Goal: Communication & Community: Ask a question

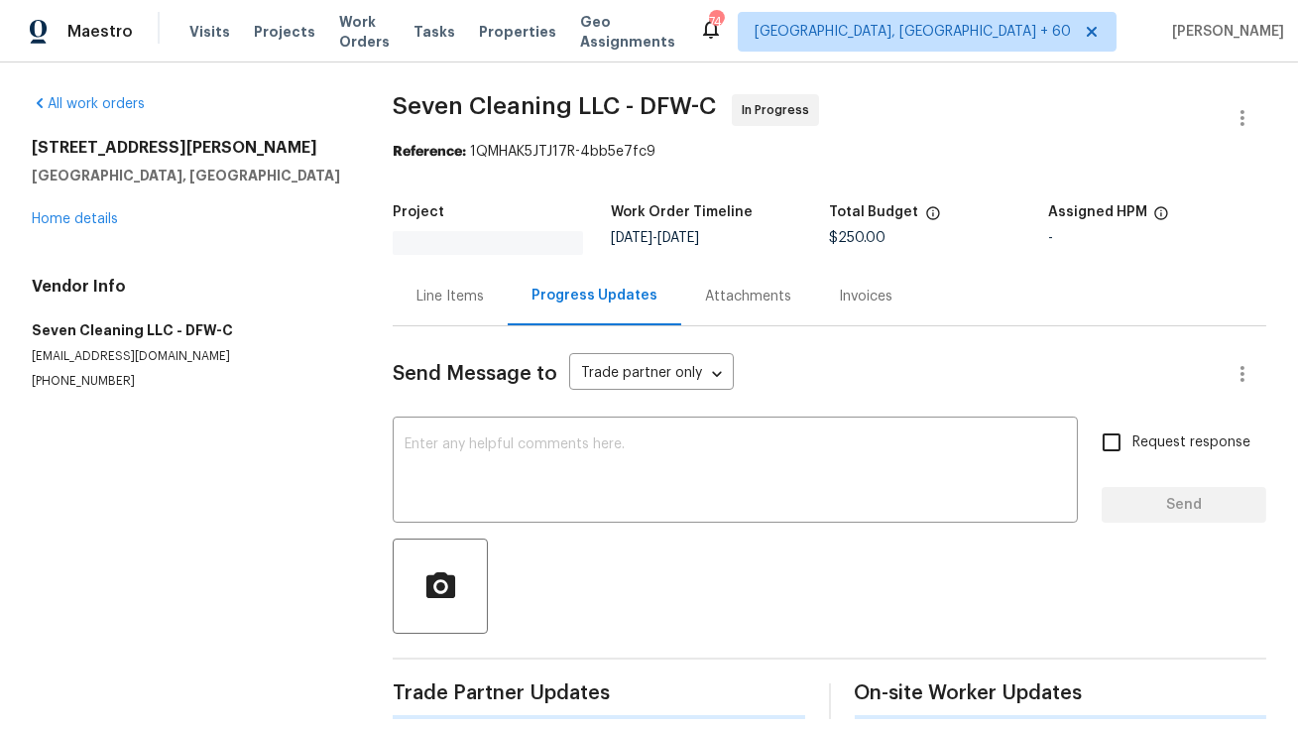
click at [423, 398] on div "Send Message to Trade partner only Trade partner only ​" at bounding box center [806, 374] width 826 height 48
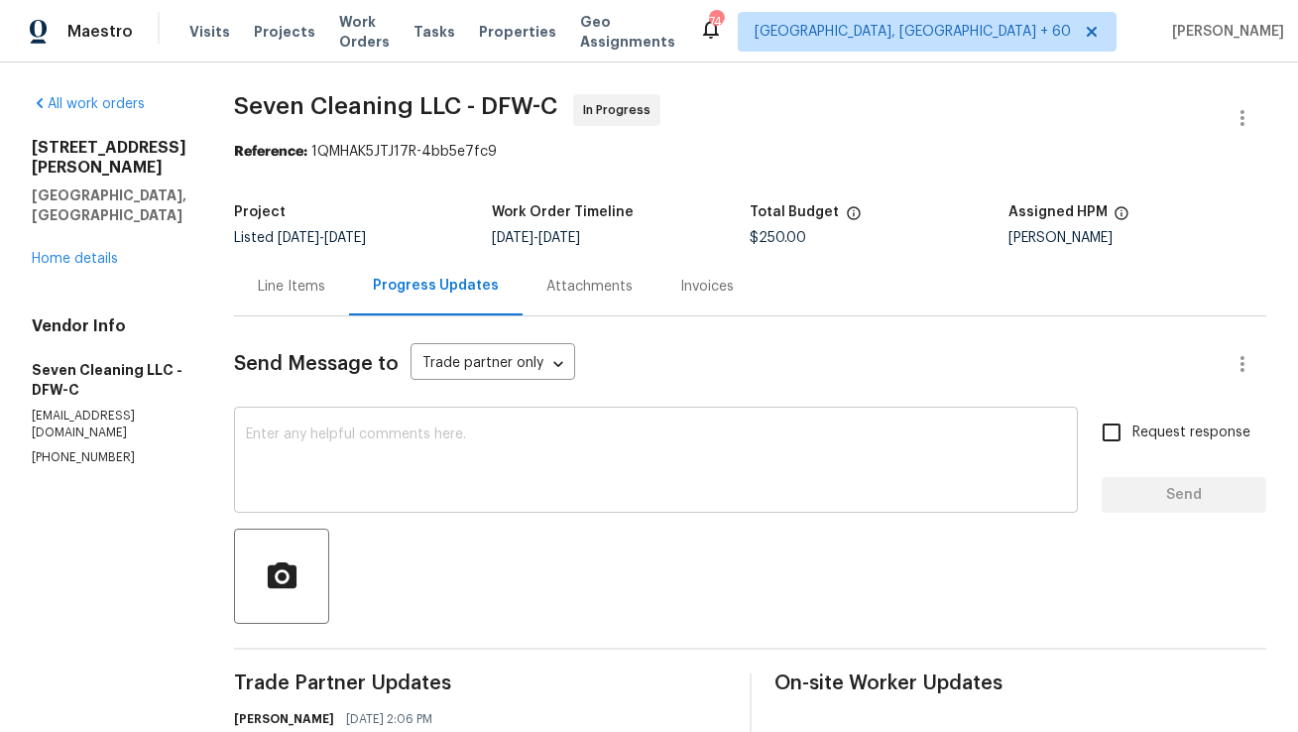
click at [399, 417] on div "x ​" at bounding box center [656, 462] width 844 height 101
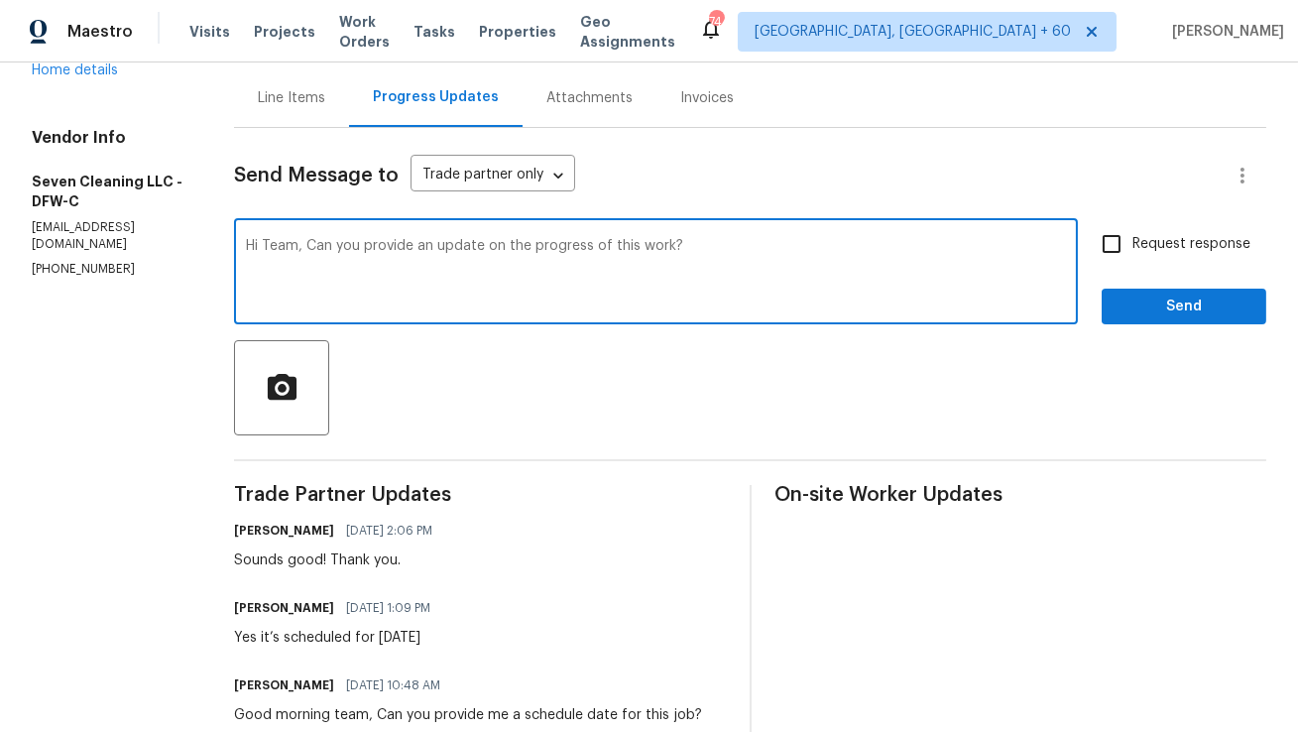
scroll to position [196, 0]
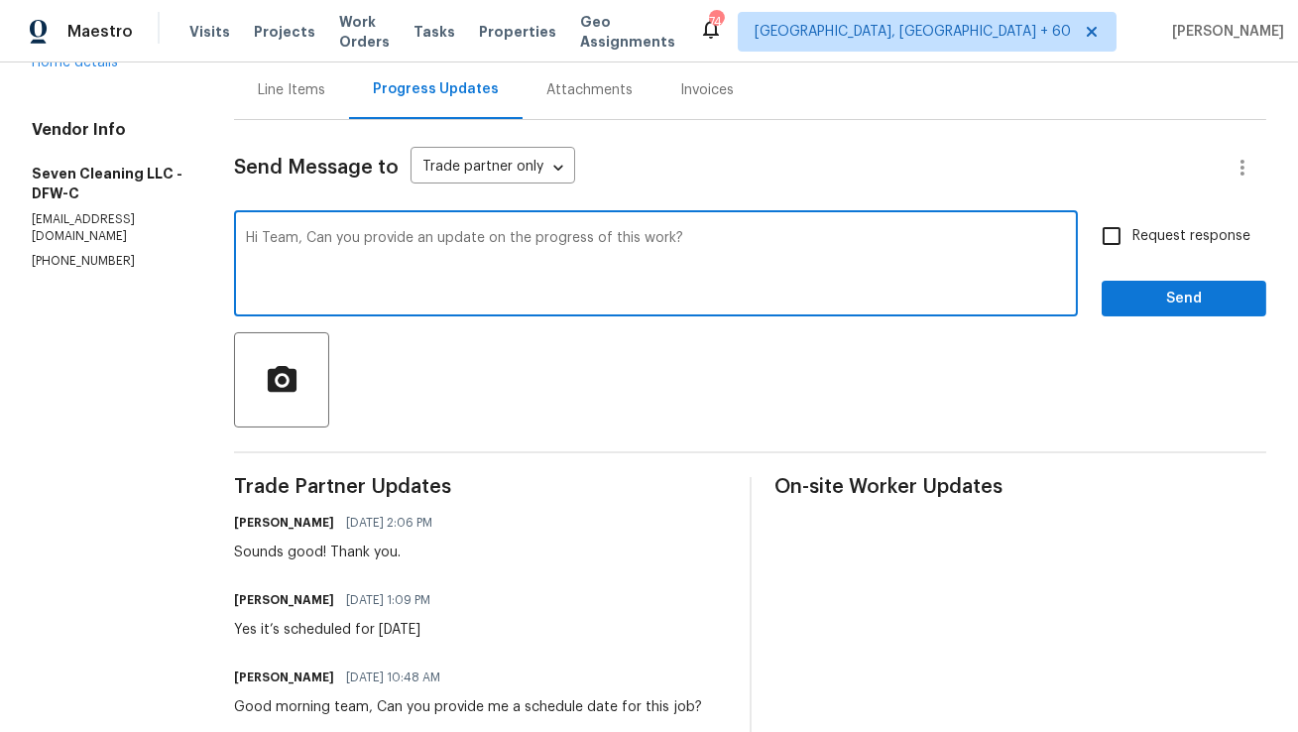
type textarea "Hi Team, Can you provide an update on the progress of this work?"
click at [1122, 242] on input "Request response" at bounding box center [1112, 236] width 42 height 42
checkbox input "true"
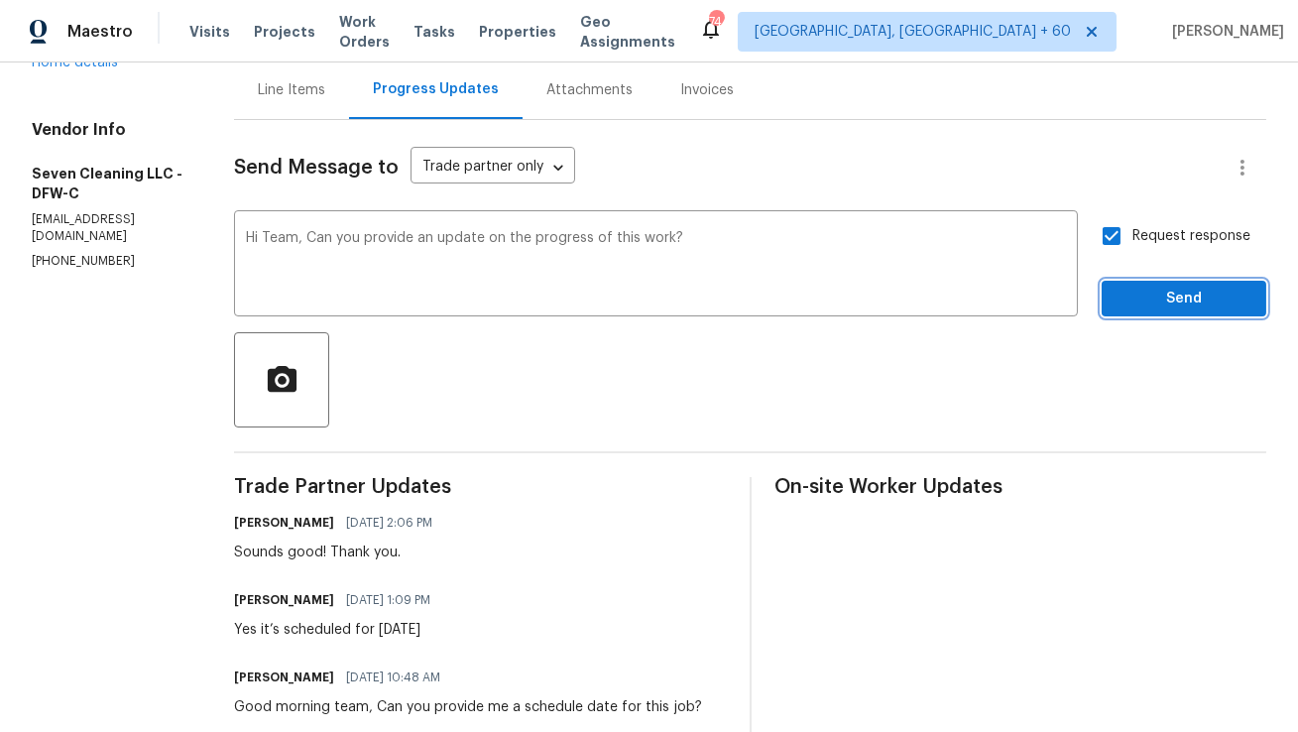
click at [1144, 300] on span "Send" at bounding box center [1184, 299] width 133 height 25
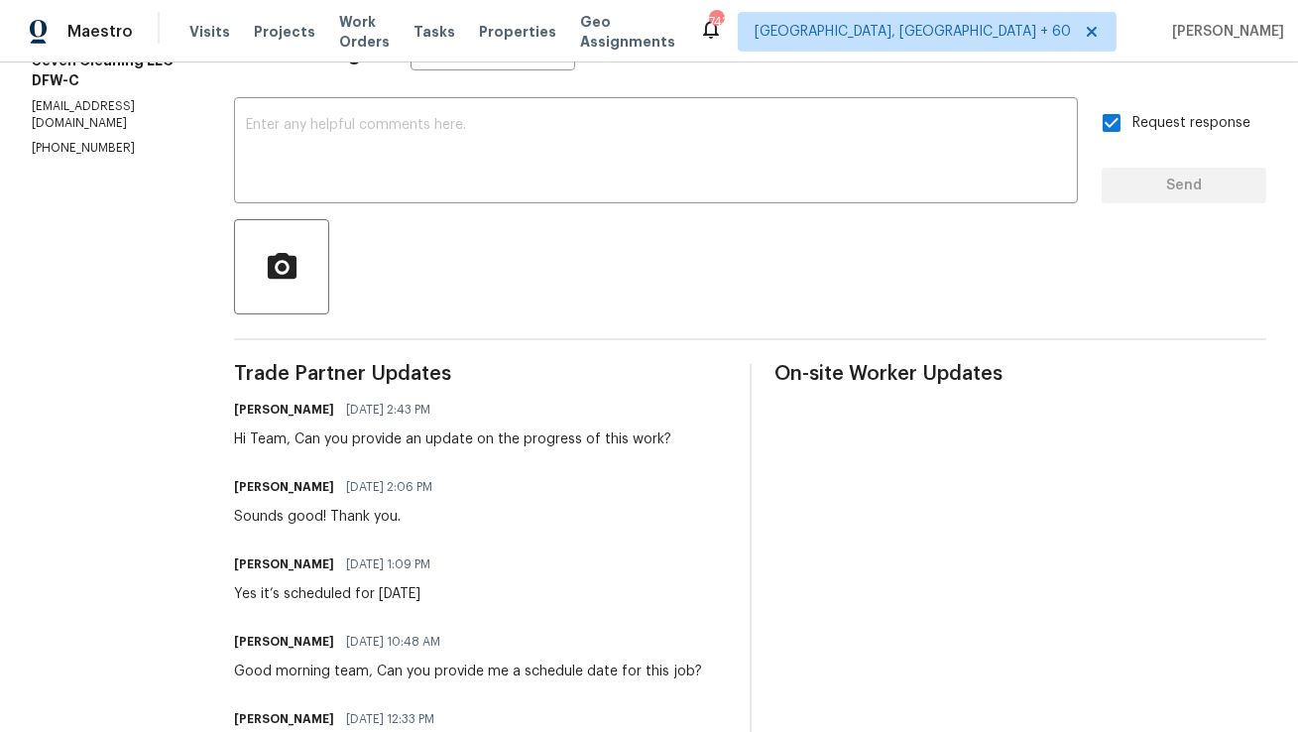
scroll to position [0, 0]
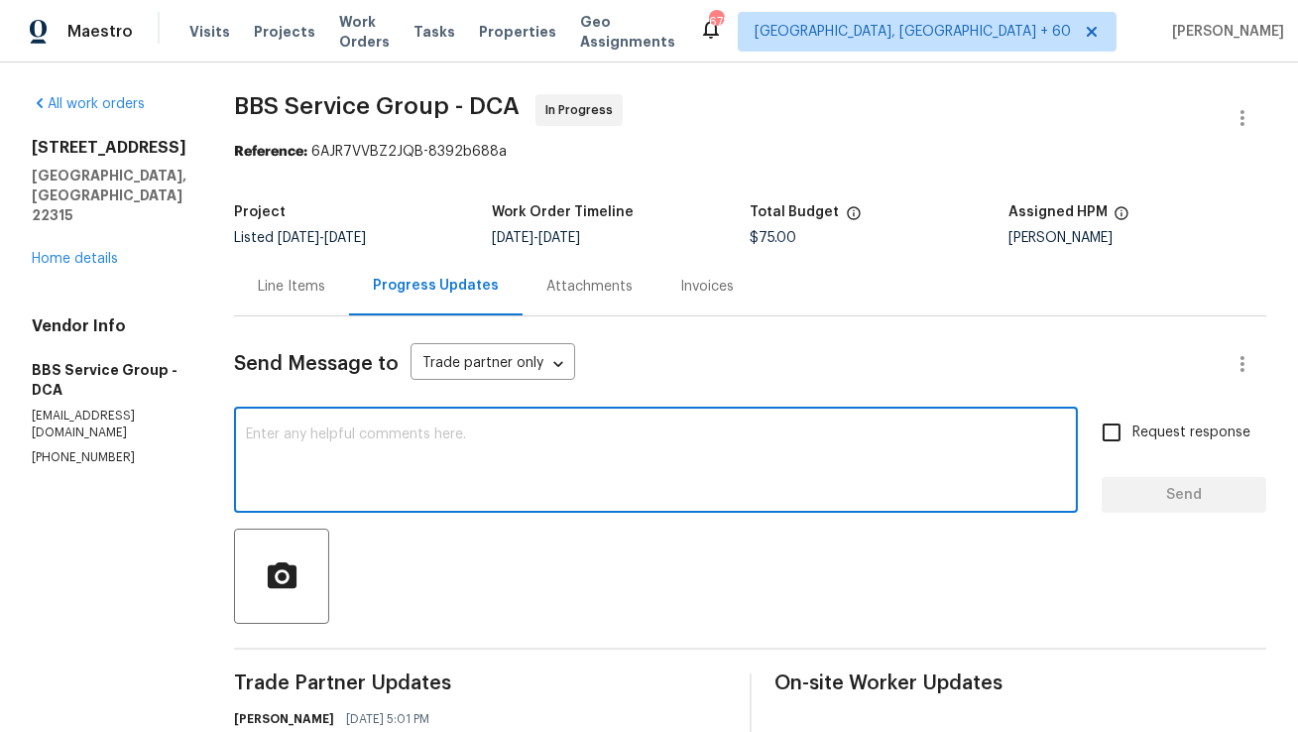
click at [549, 484] on textarea at bounding box center [656, 461] width 820 height 69
paste textarea "Hi Team, Can you provide an update on the progress of this work?"
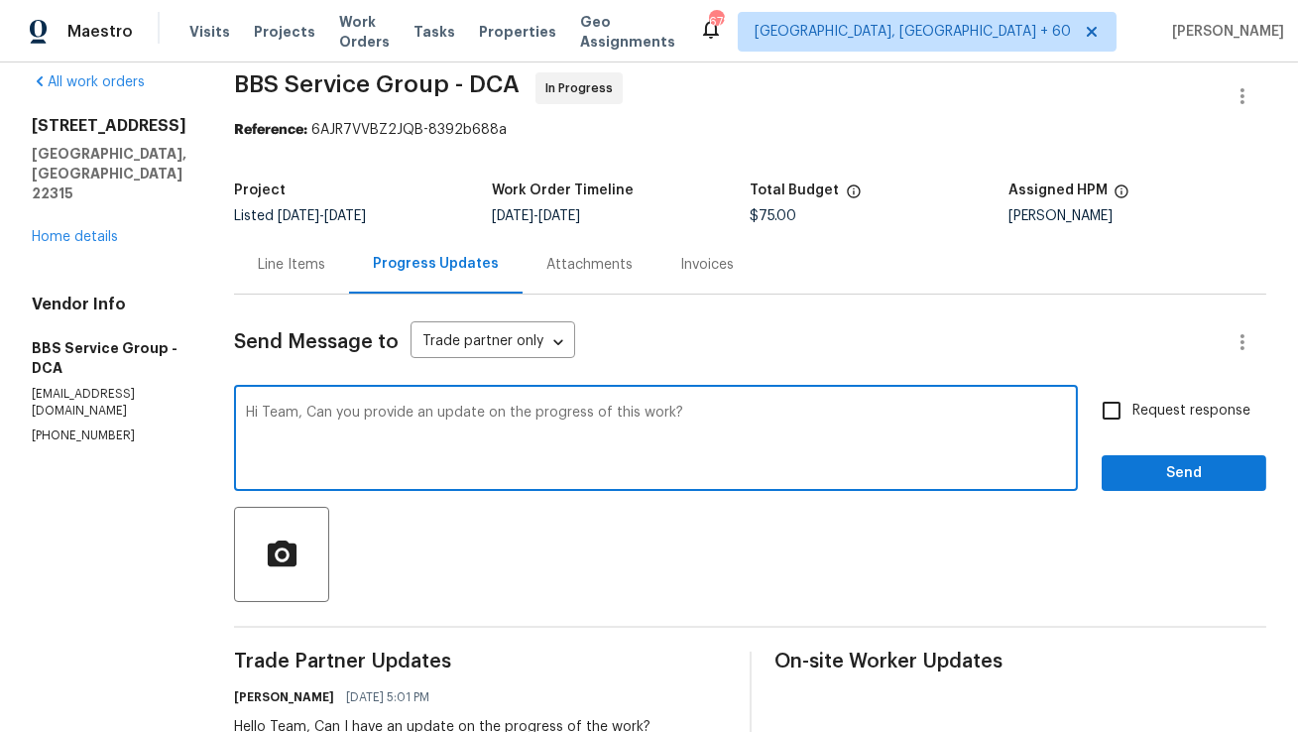
scroll to position [173, 0]
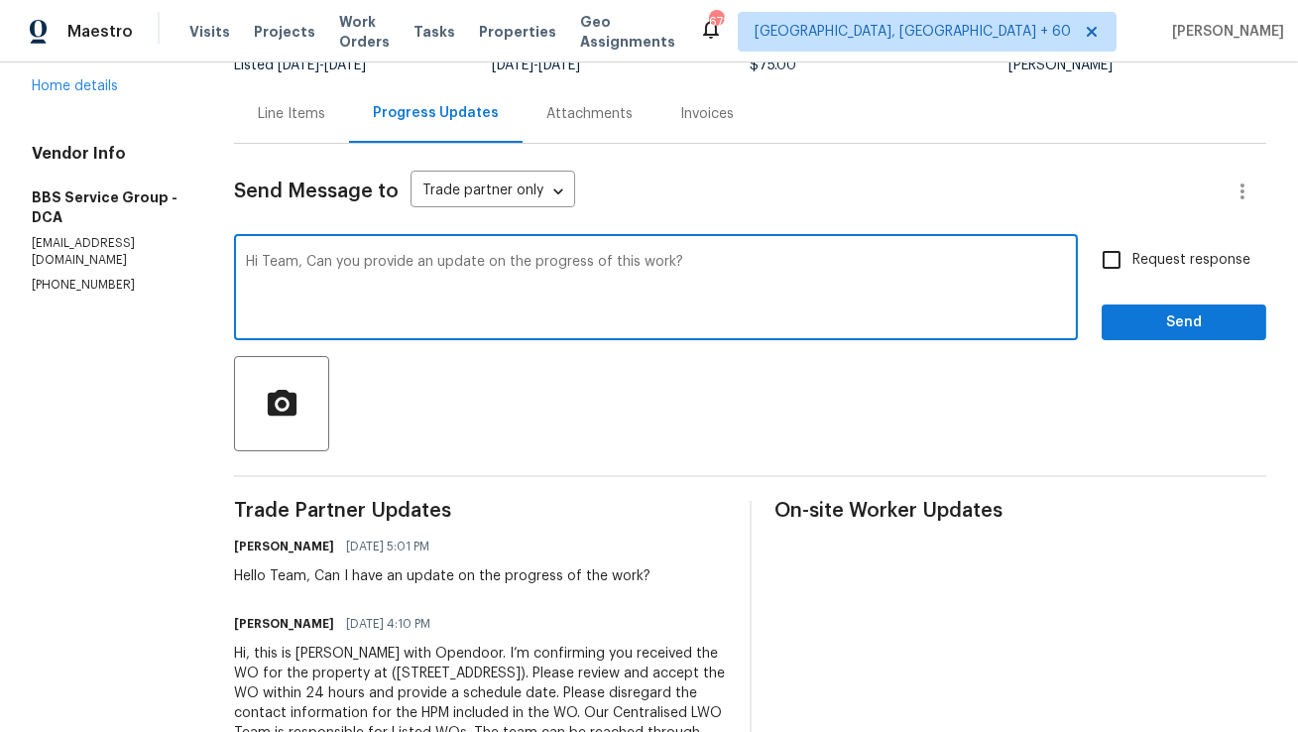
drag, startPoint x: 458, startPoint y: 267, endPoint x: 640, endPoint y: 267, distance: 181.5
click at [640, 267] on textarea "Hi Team, Can you provide an update on the progress of this work?" at bounding box center [656, 289] width 820 height 69
type textarea "Hi Team, Can you provide an update."
click at [1118, 267] on input "Request response" at bounding box center [1112, 260] width 42 height 42
checkbox input "true"
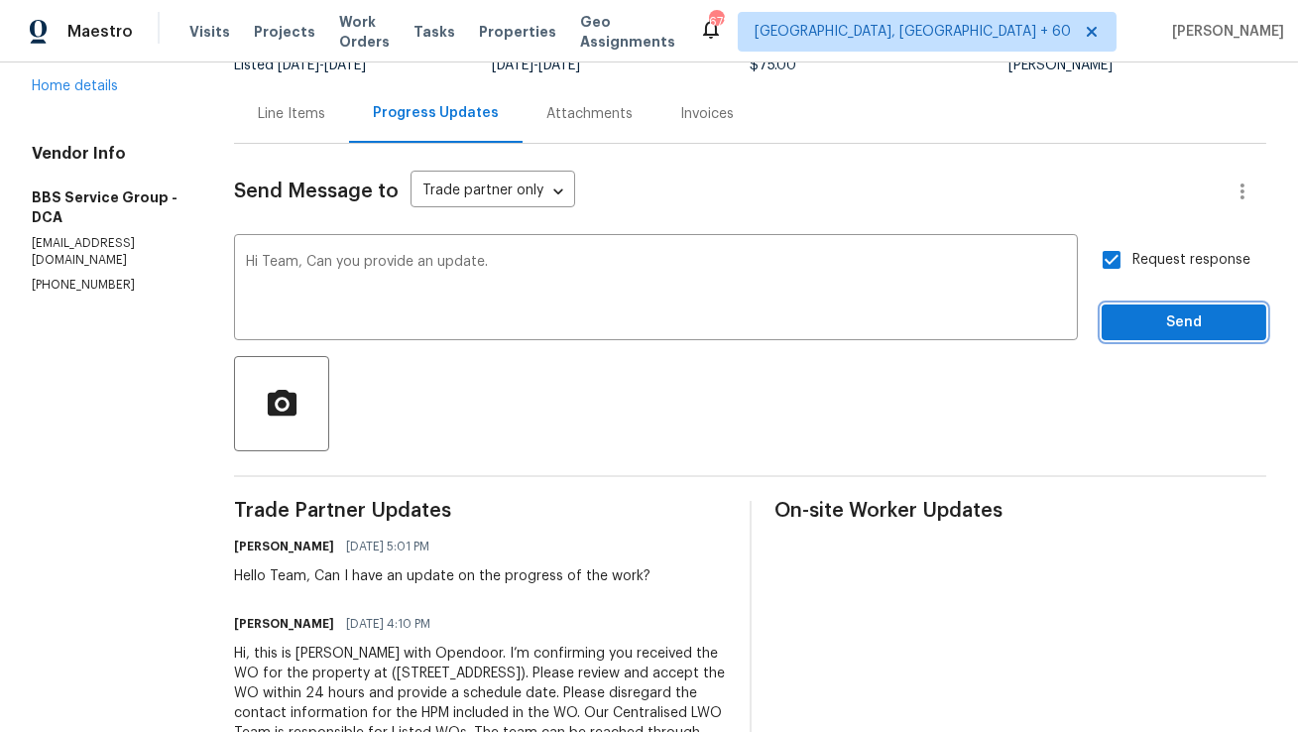
click at [1136, 321] on span "Send" at bounding box center [1184, 322] width 133 height 25
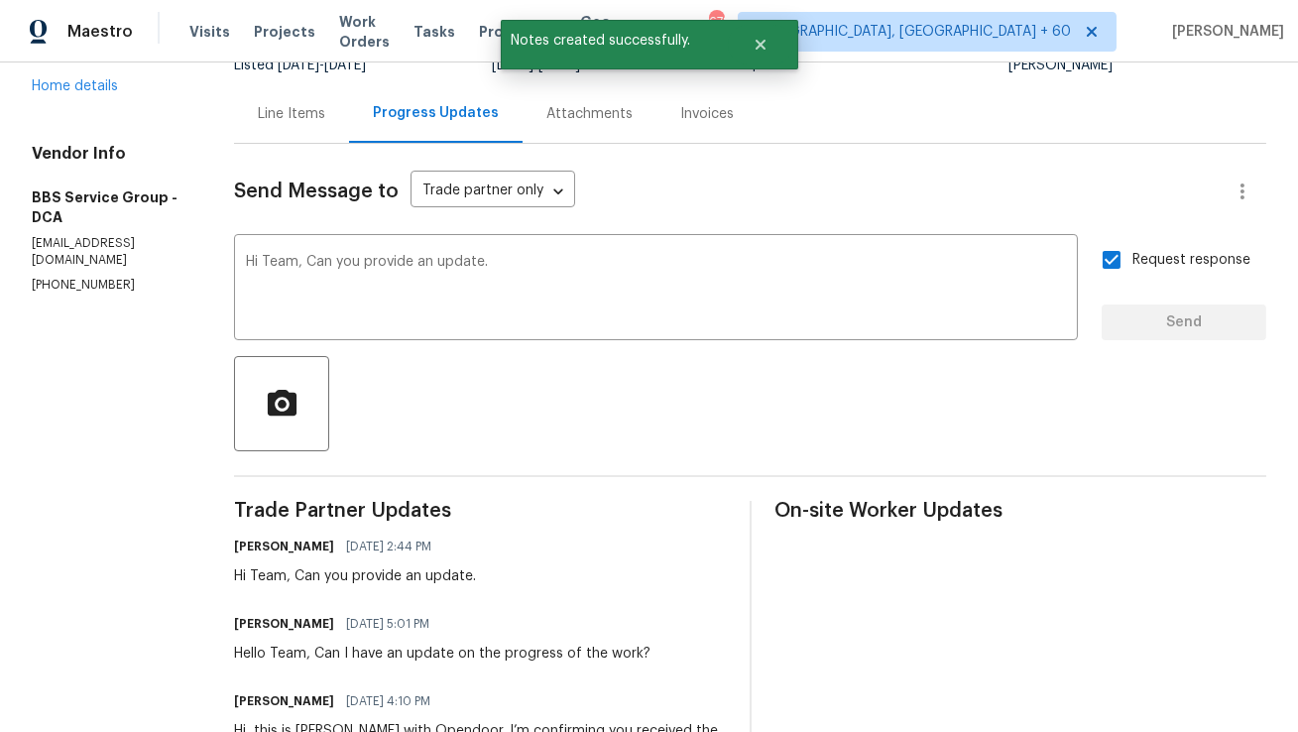
scroll to position [0, 0]
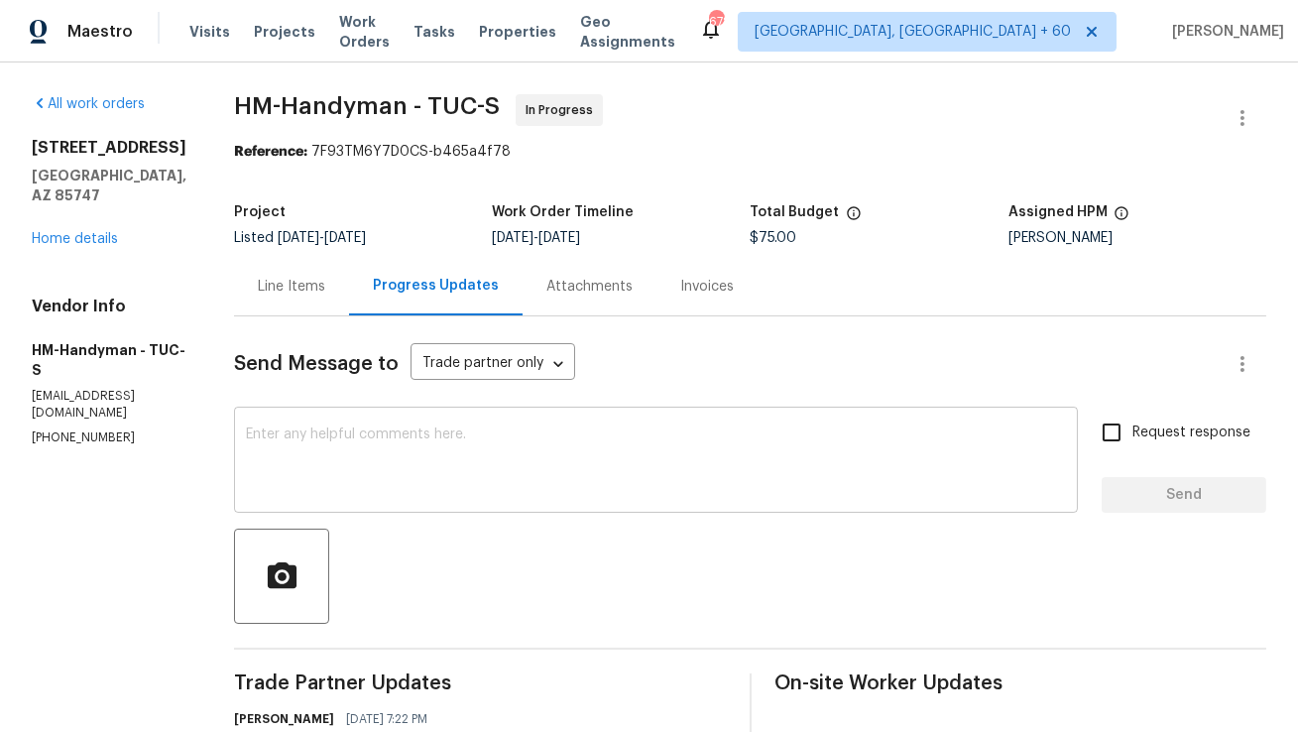
click at [435, 429] on textarea at bounding box center [656, 461] width 820 height 69
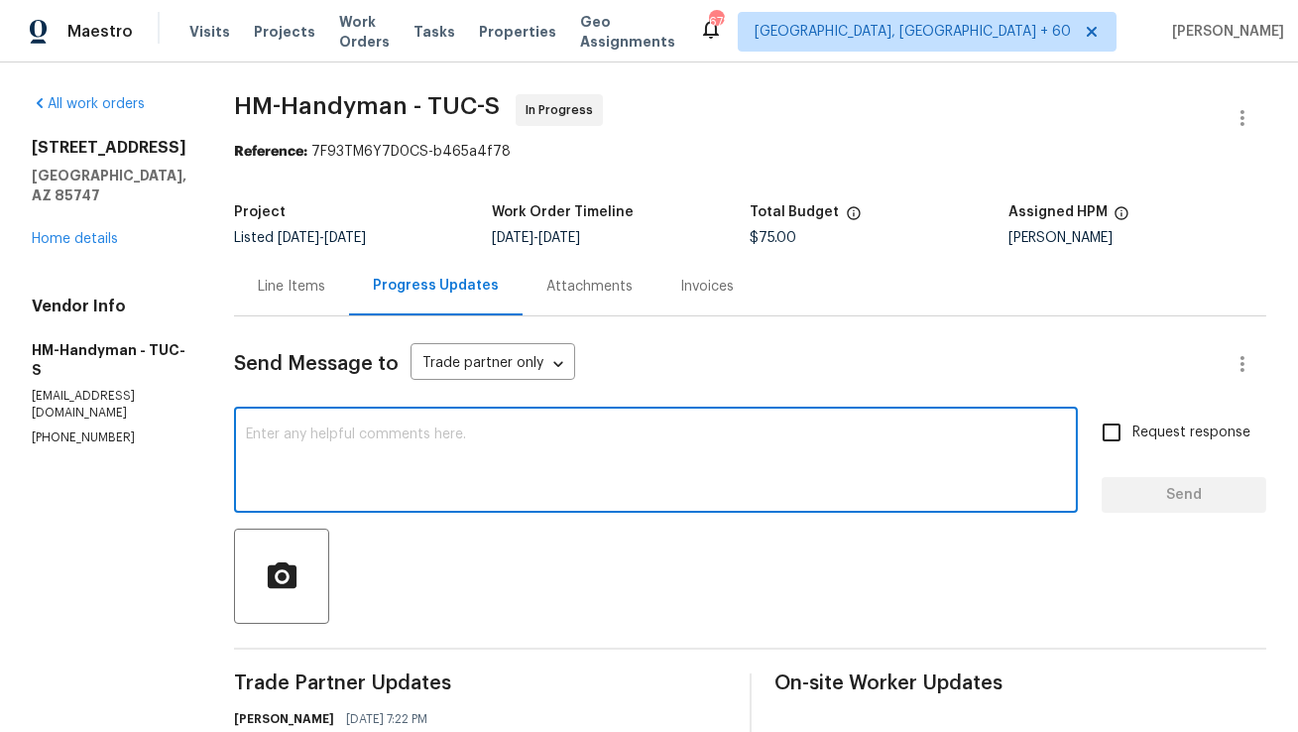
paste textarea "Hi Team, Can you provide an update on the progress of this work?"
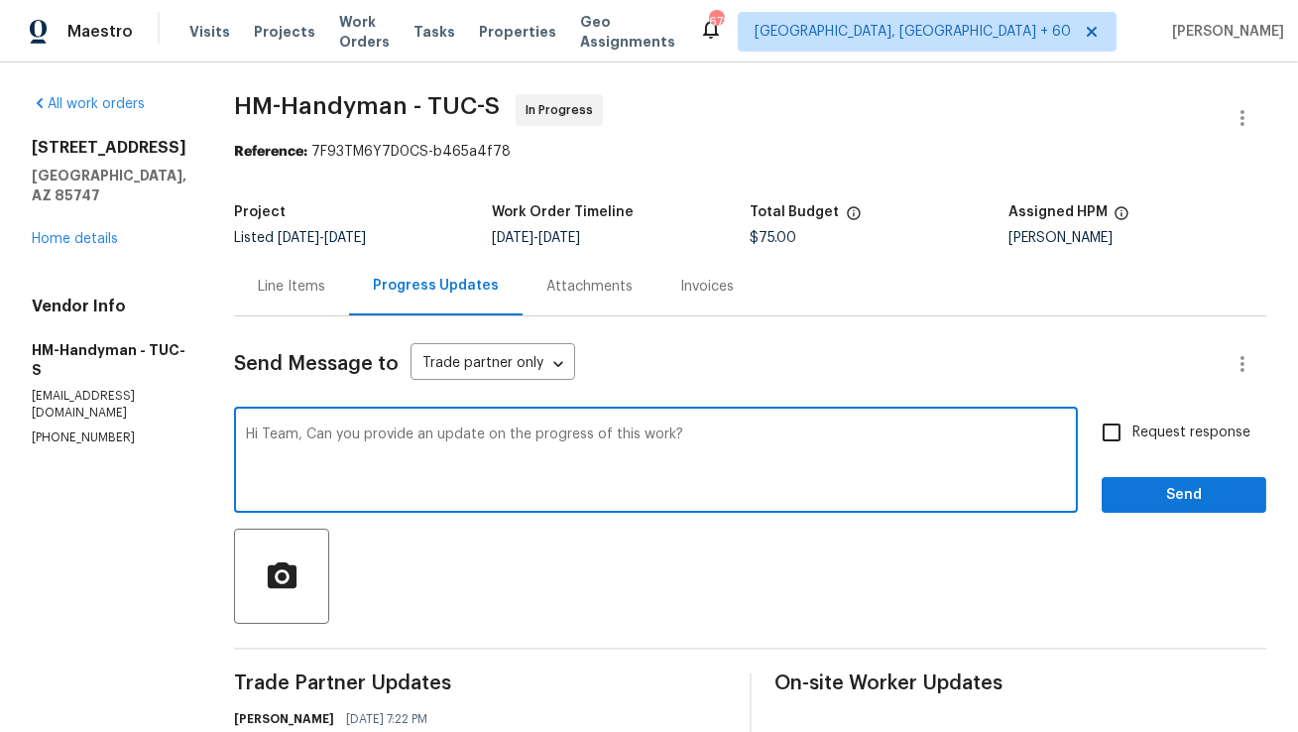
click at [374, 437] on textarea "Hi Team, Can you provide an update on the progress of this work?" at bounding box center [656, 461] width 820 height 69
type textarea "H"
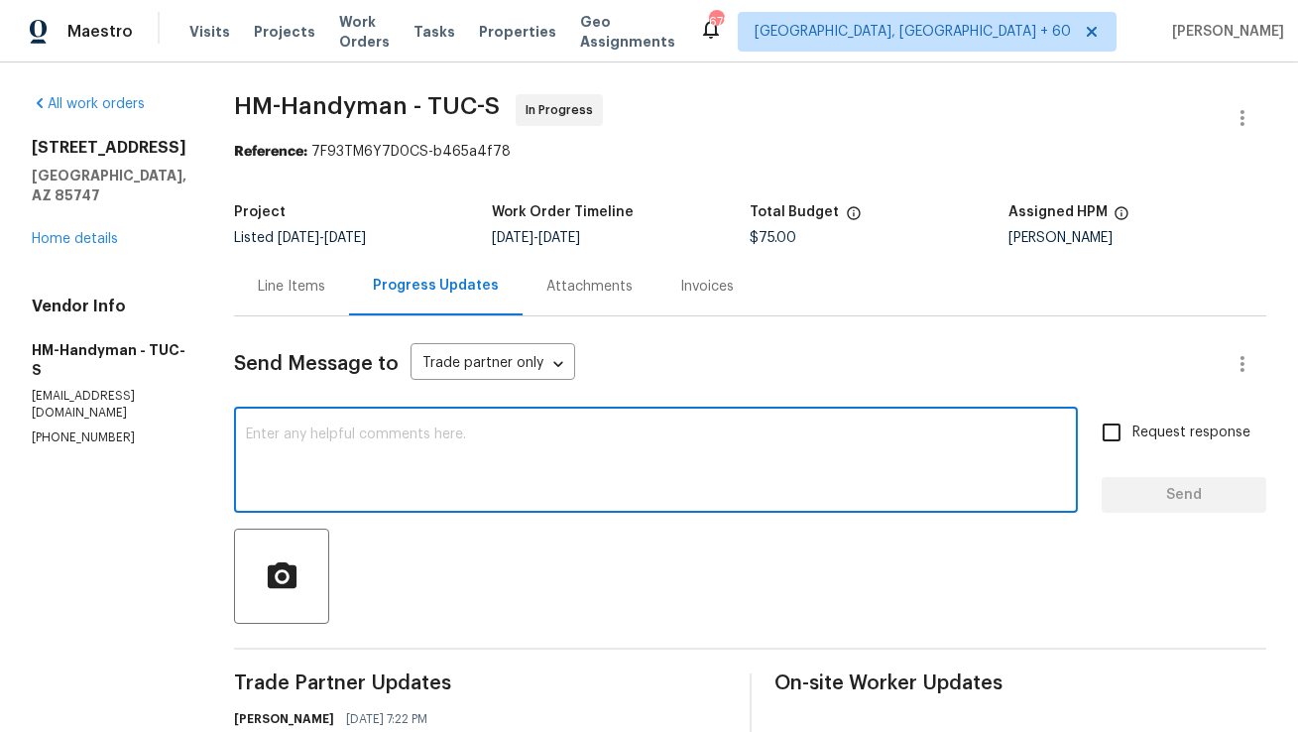
click at [325, 384] on div "Send Message to Trade partner only Trade partner only ​" at bounding box center [726, 364] width 985 height 48
